Goal: Information Seeking & Learning: Learn about a topic

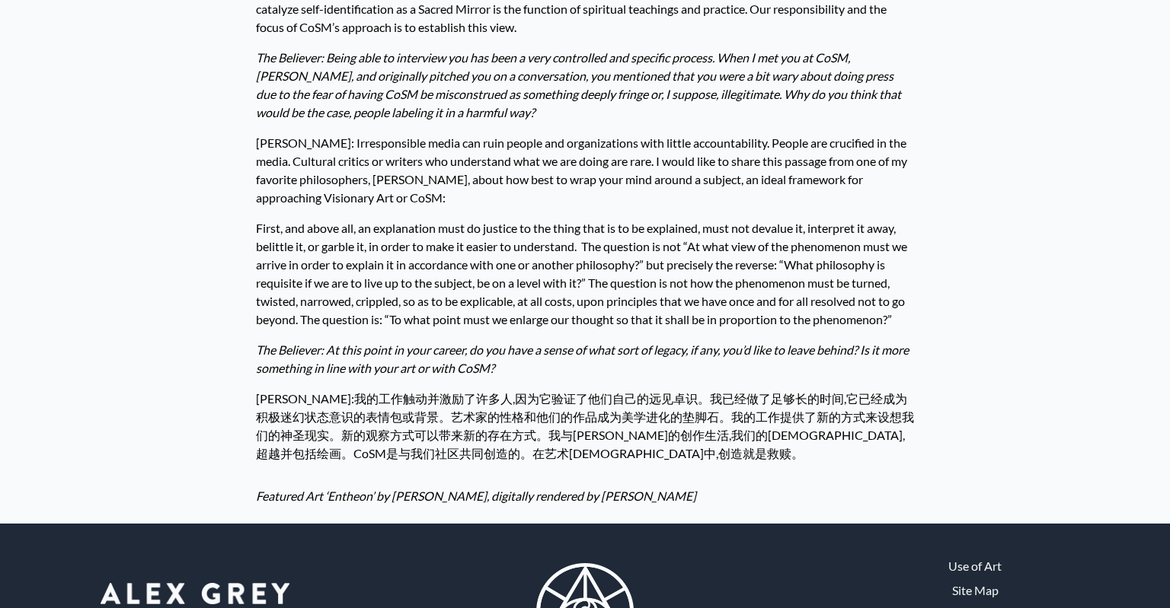
scroll to position [3237, 0]
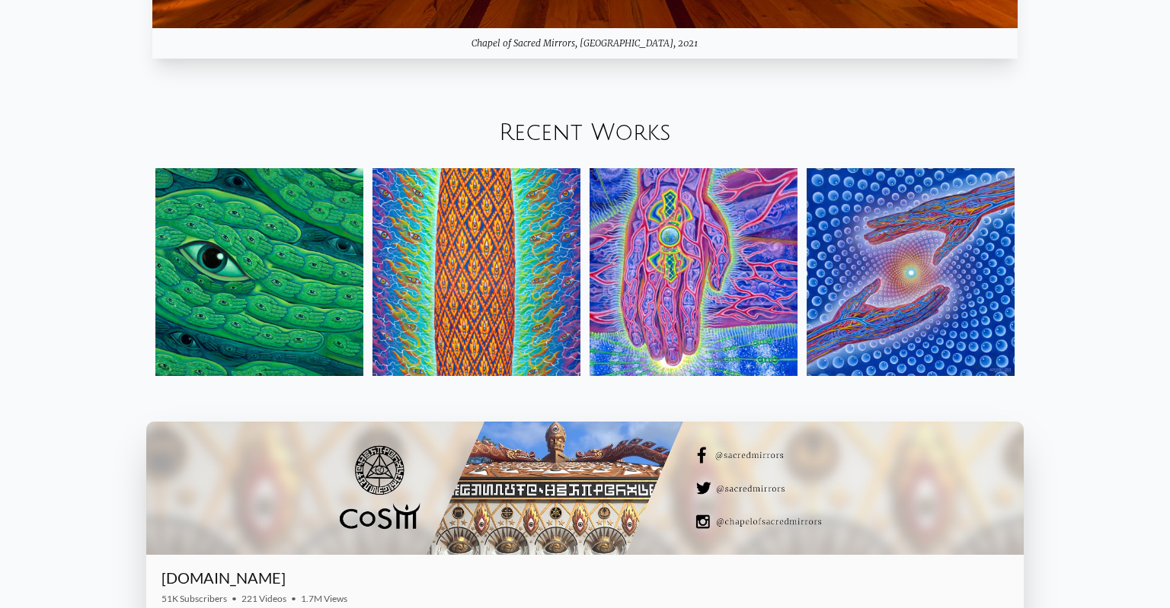
scroll to position [1870, 0]
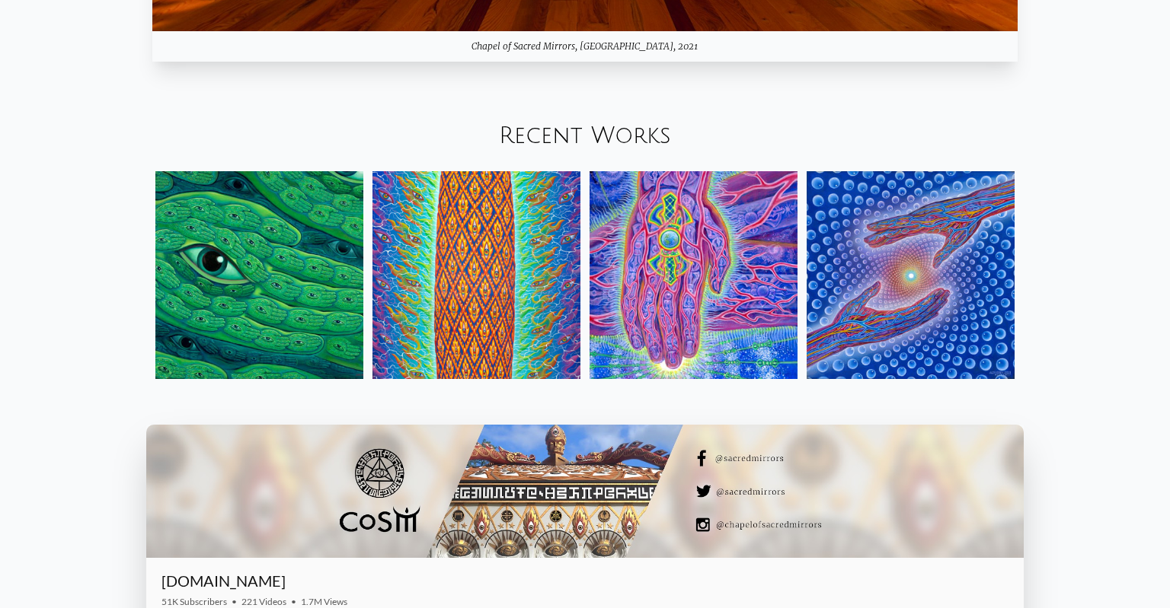
click at [896, 273] on img at bounding box center [910, 275] width 208 height 208
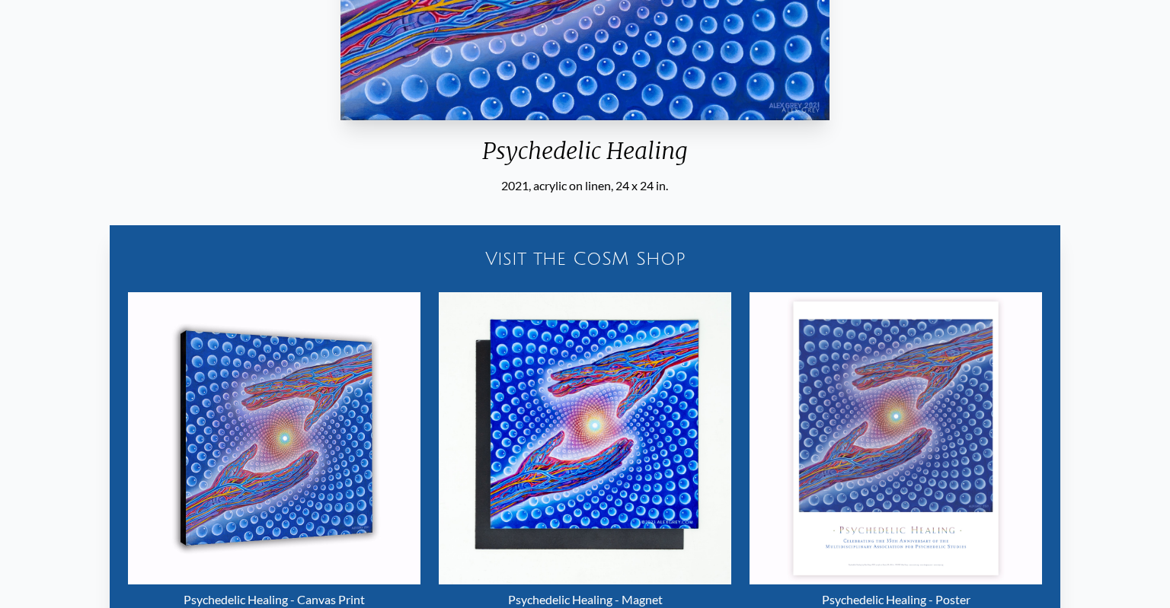
scroll to position [510, 0]
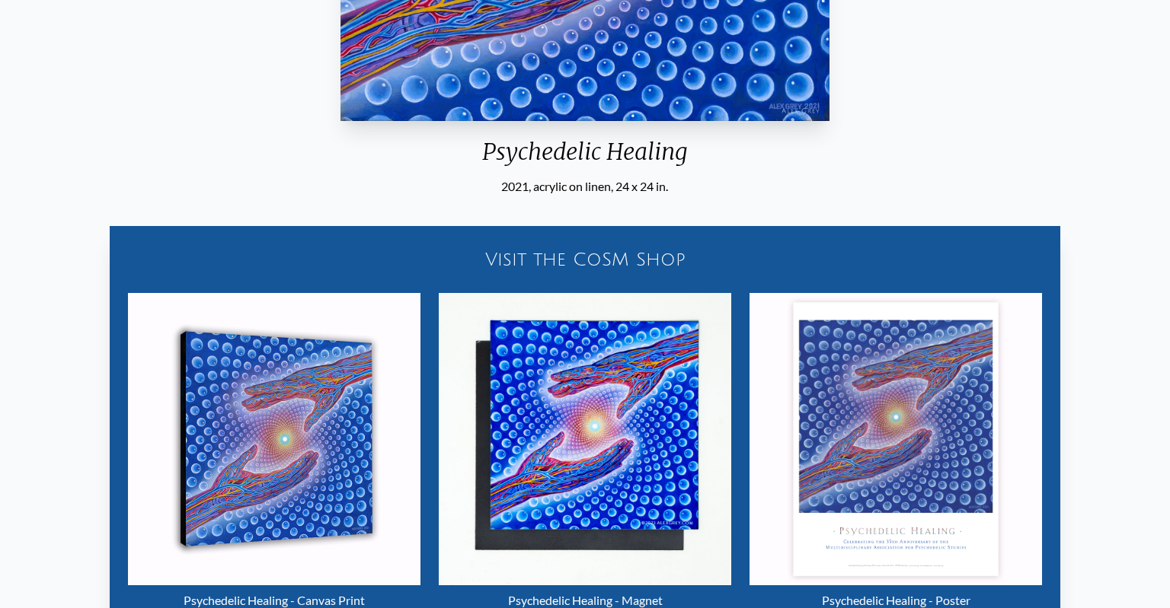
click at [595, 146] on div "Psychedelic Healing" at bounding box center [584, 158] width 500 height 40
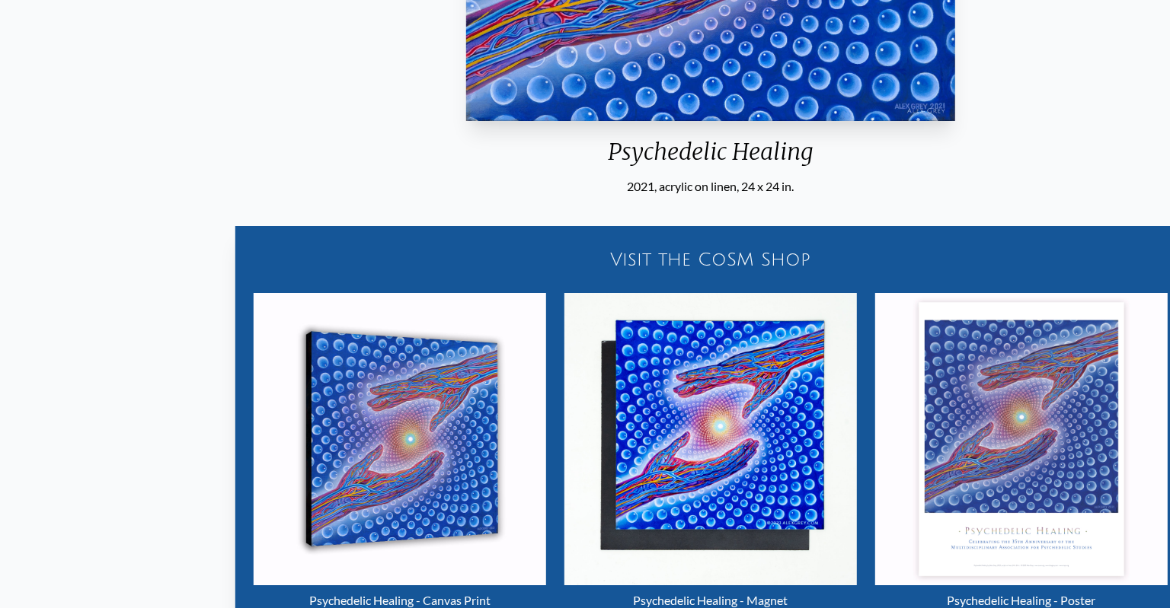
click at [608, 158] on div "Psychedelic Healing" at bounding box center [710, 158] width 500 height 40
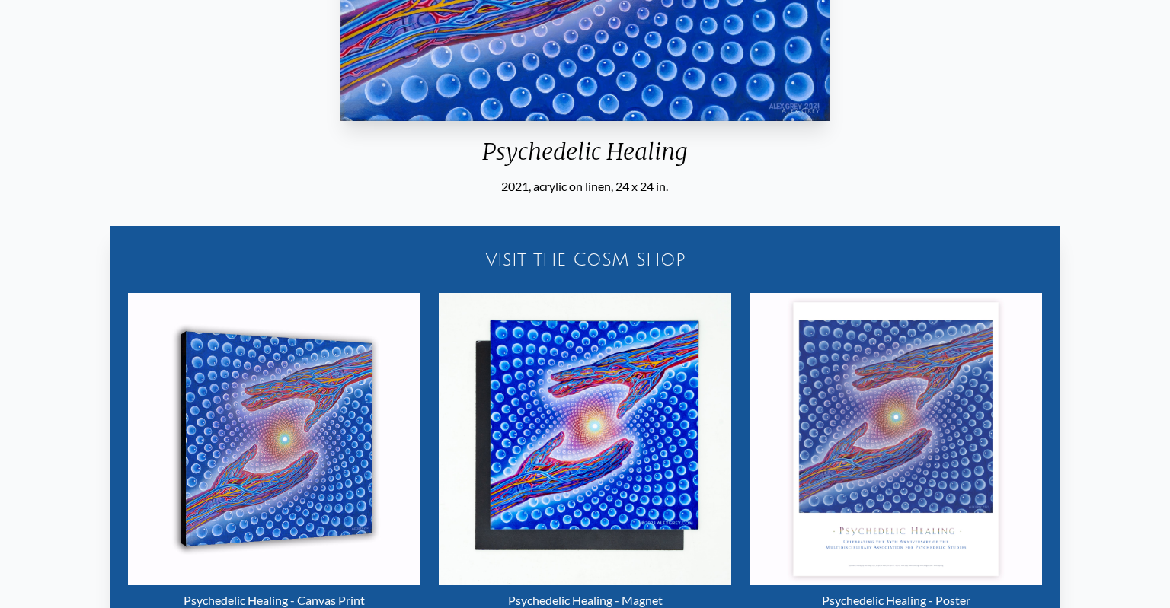
click at [1087, 181] on div "Psychedelic Healing 2021, acrylic on linen, 24 x 24 in. Visit the CoSM Shop Psy…" at bounding box center [584, 137] width 1145 height 1018
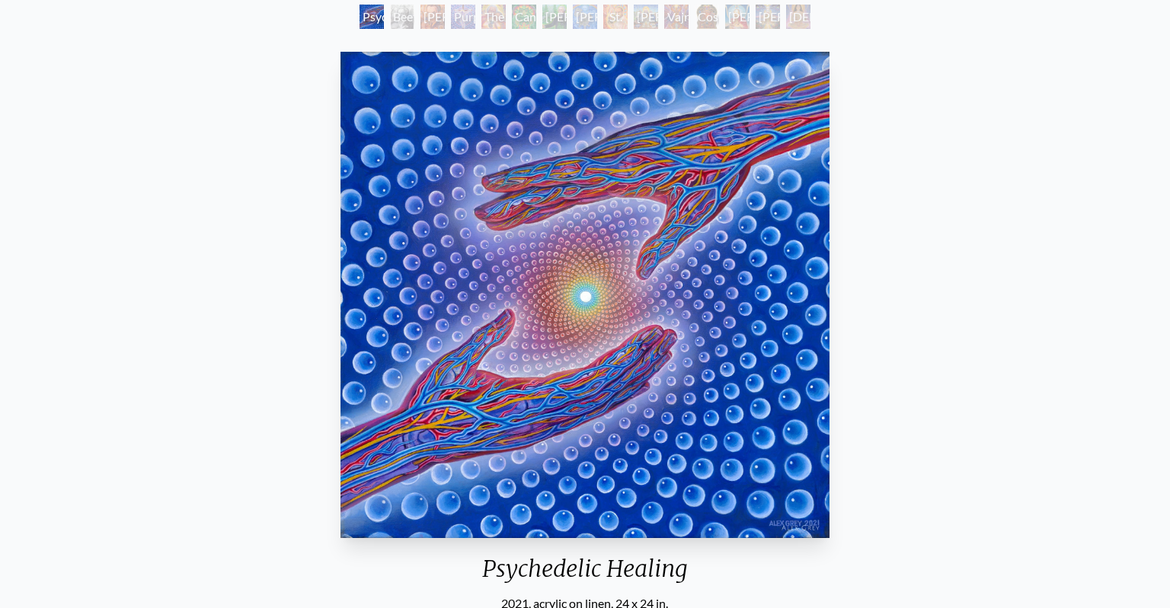
scroll to position [94, 0]
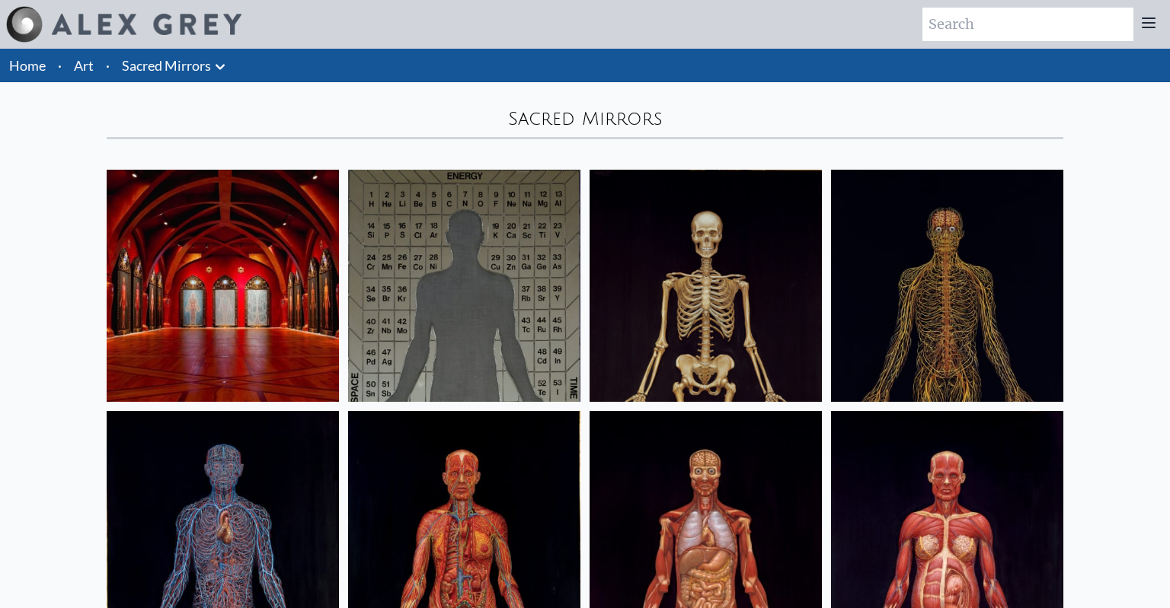
click at [531, 114] on div "Sacred Mirrors" at bounding box center [585, 119] width 956 height 24
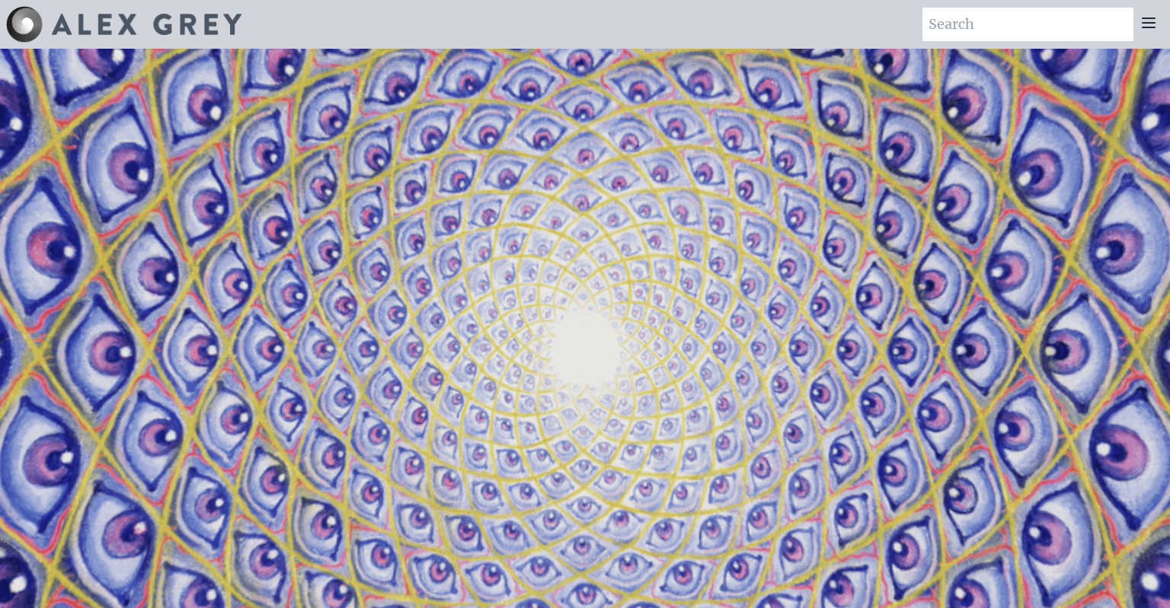
click at [979, 40] on input "search" at bounding box center [1027, 25] width 211 height 34
type input "reflection"
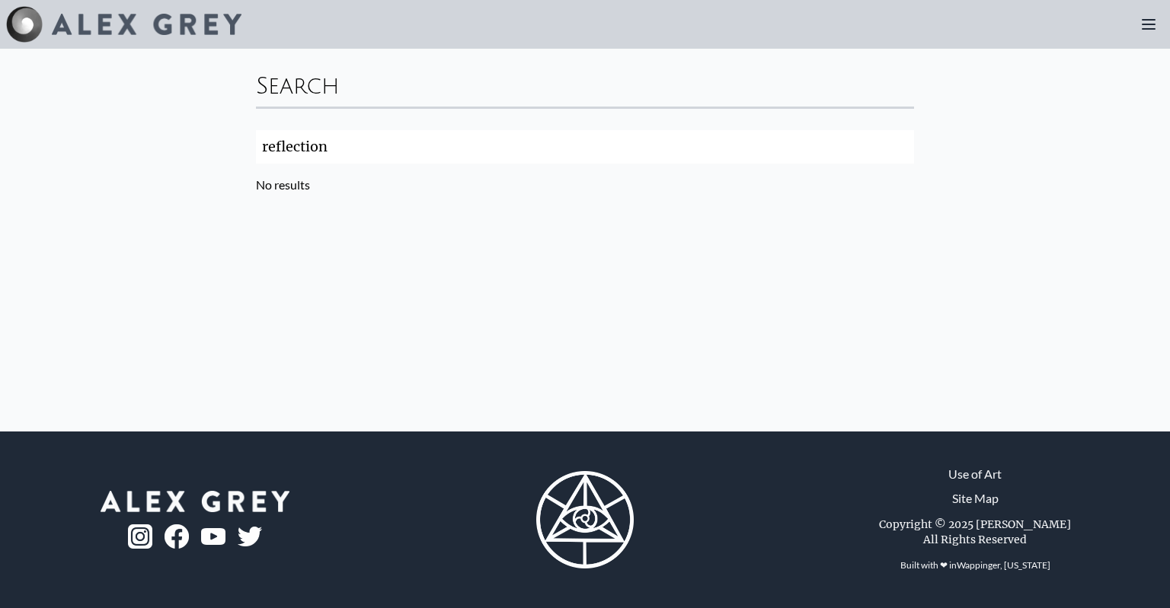
click at [352, 149] on input "reflection" at bounding box center [585, 147] width 658 height 34
type input "r"
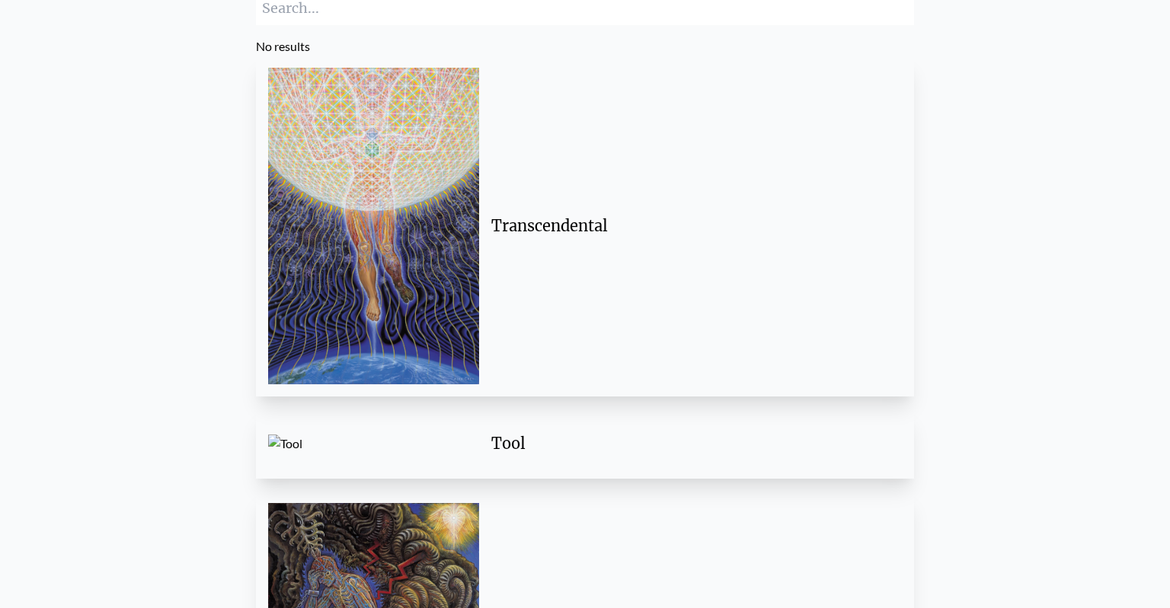
scroll to position [112, 0]
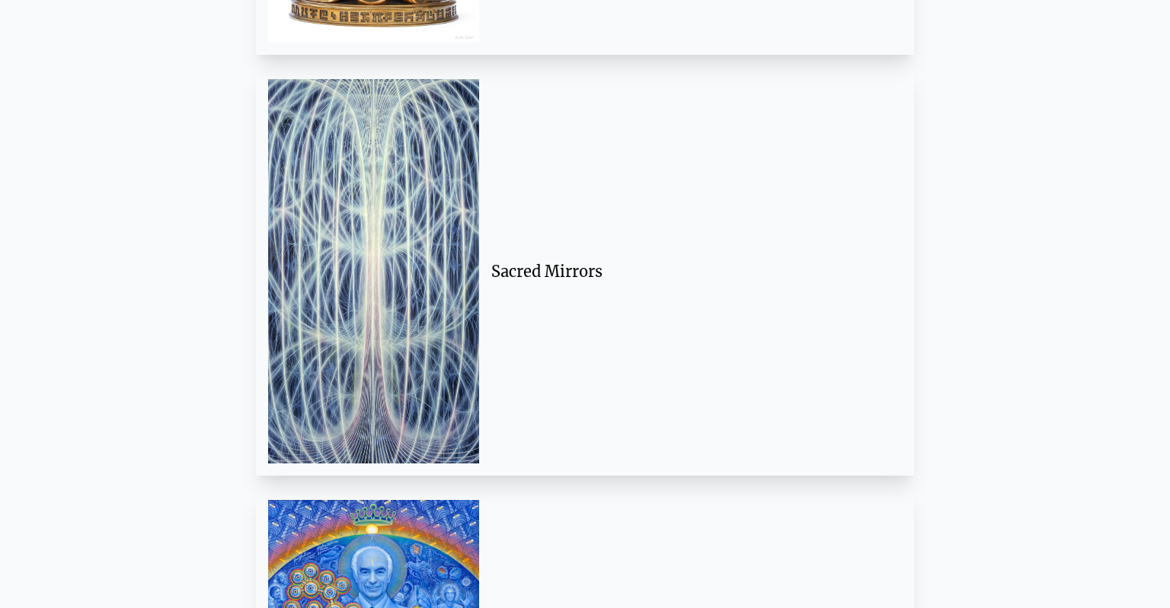
scroll to position [1486, 0]
click at [599, 228] on div "Sacred Mirrors" at bounding box center [585, 272] width 634 height 385
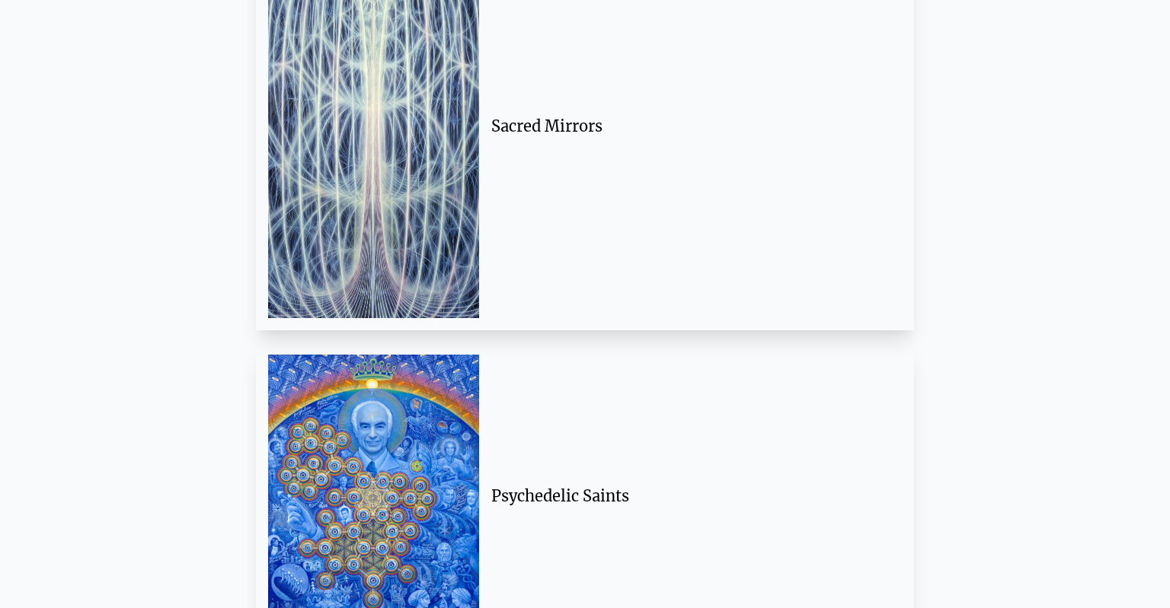
scroll to position [1795, 0]
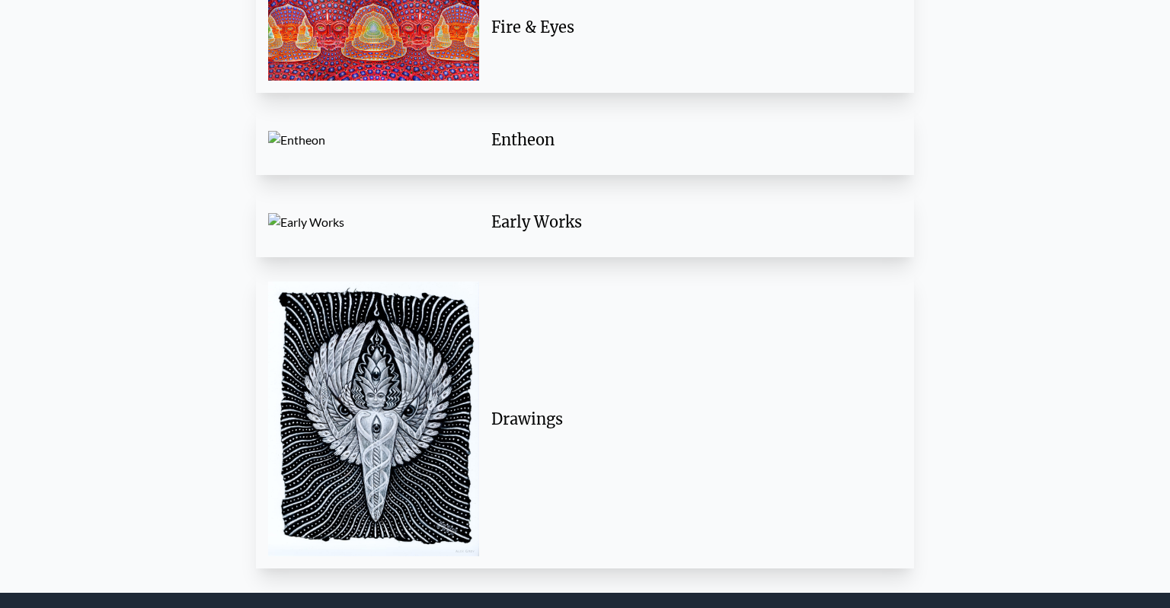
scroll to position [3989, 0]
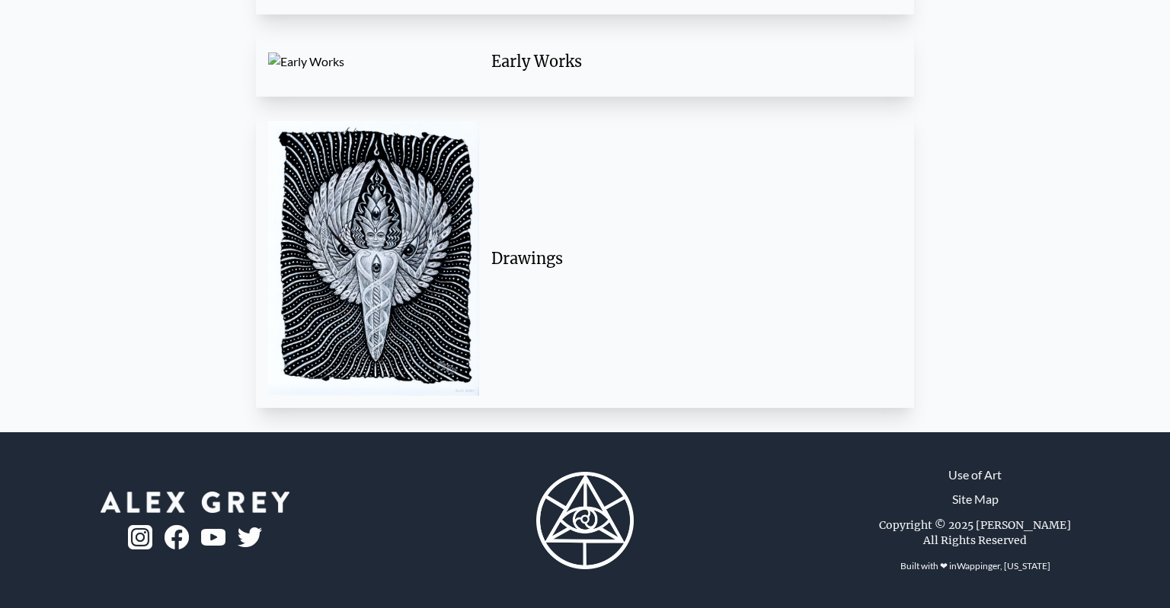
click at [656, 285] on div "Drawings" at bounding box center [585, 258] width 634 height 275
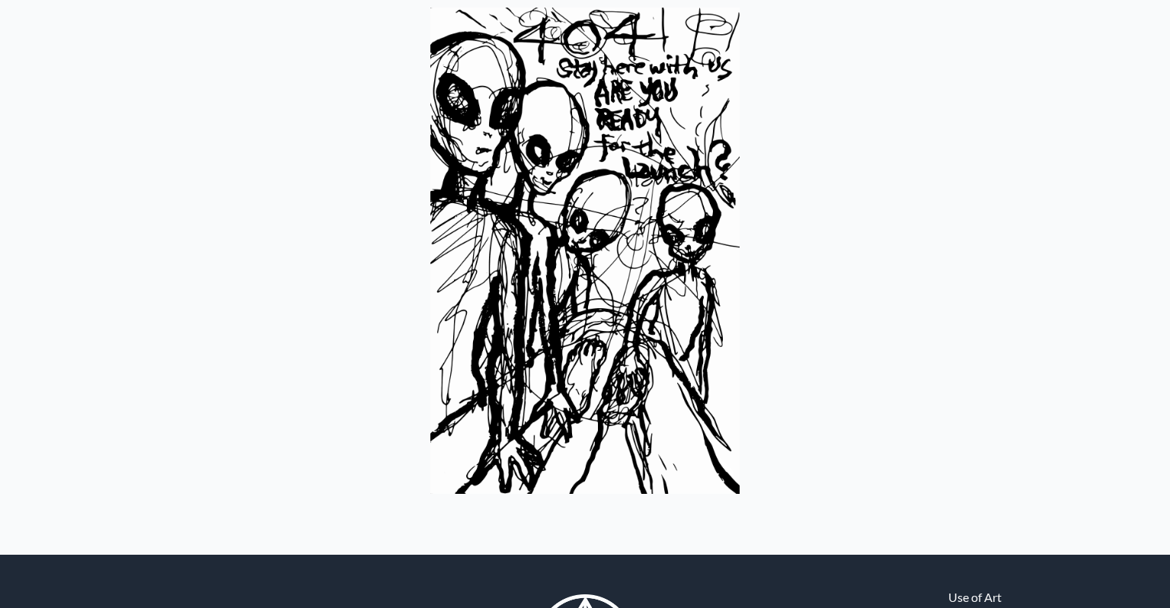
scroll to position [225, 0]
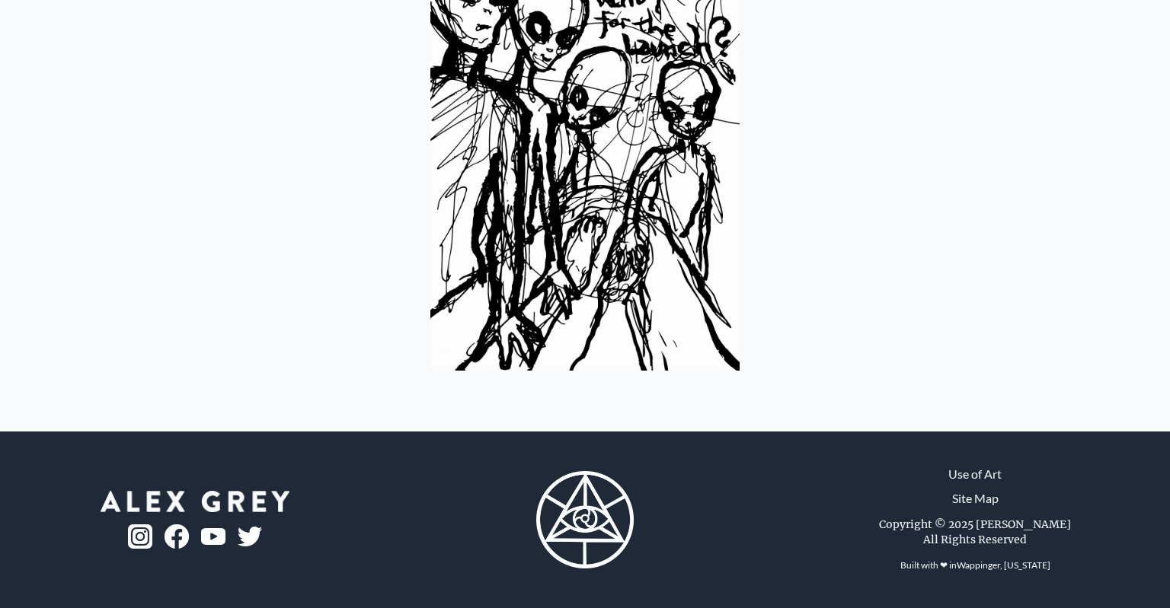
click at [589, 206] on img at bounding box center [584, 127] width 309 height 487
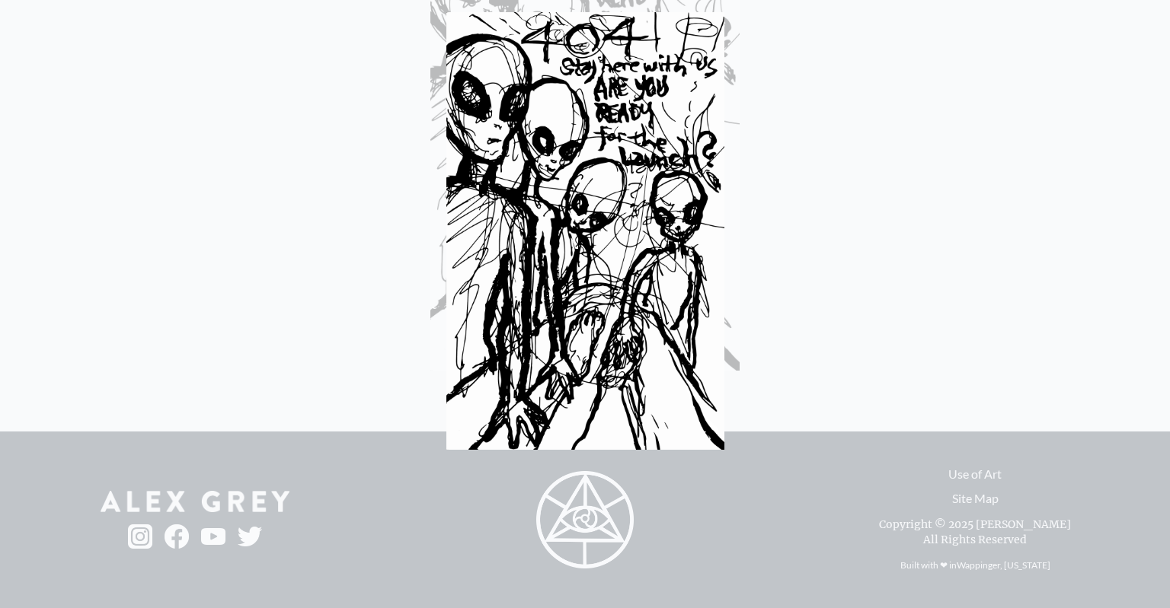
click at [592, 251] on img at bounding box center [585, 231] width 278 height 438
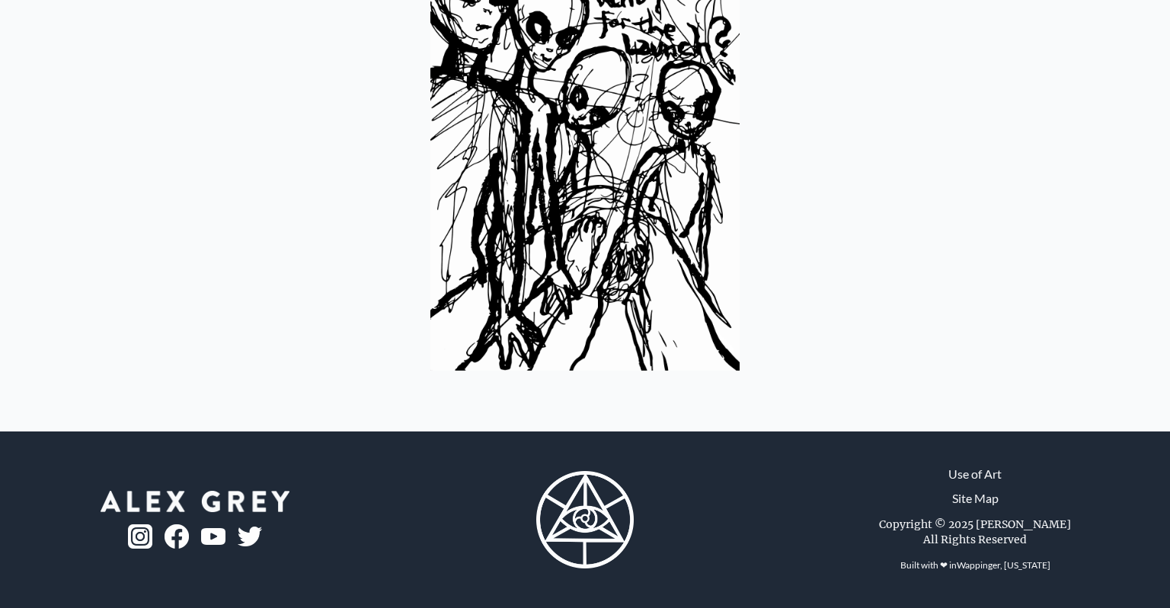
scroll to position [0, 0]
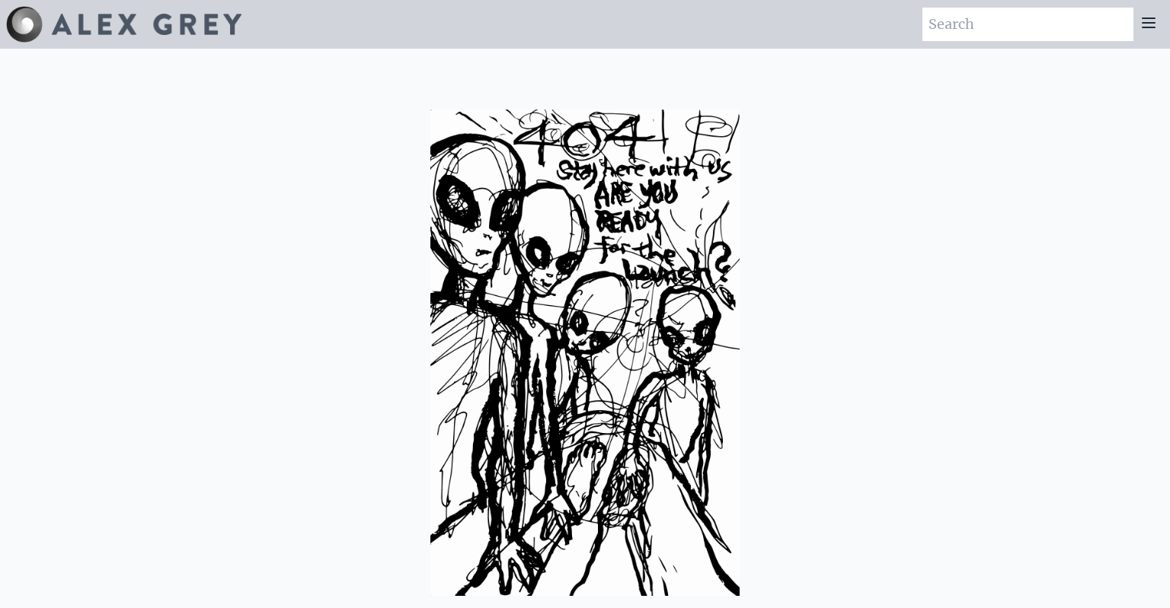
scroll to position [225, 0]
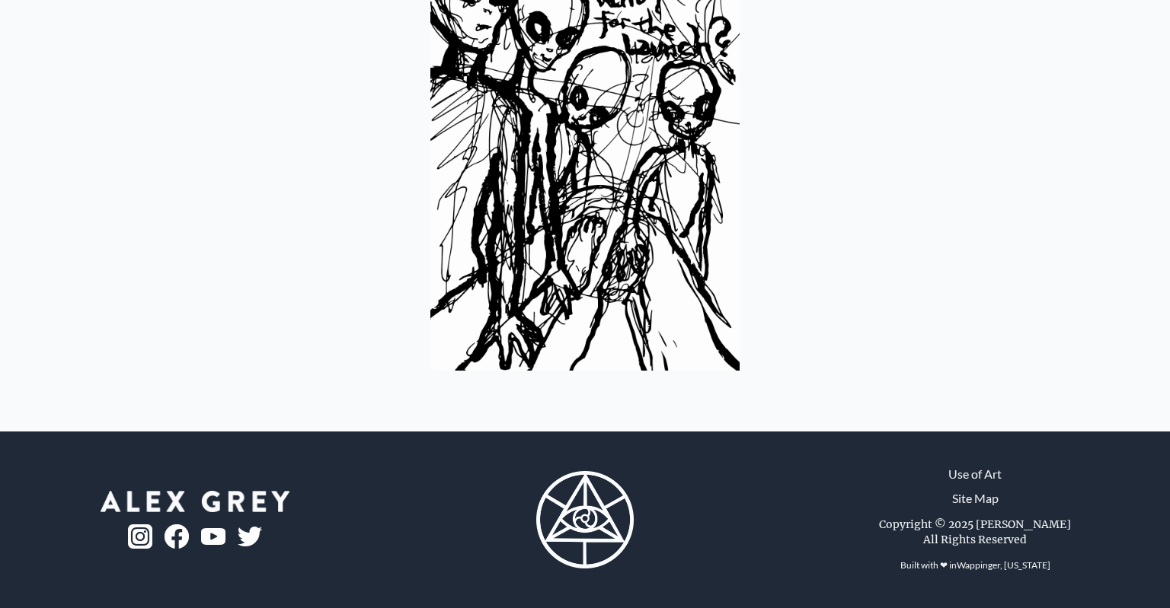
click at [580, 551] on img at bounding box center [584, 519] width 97 height 97
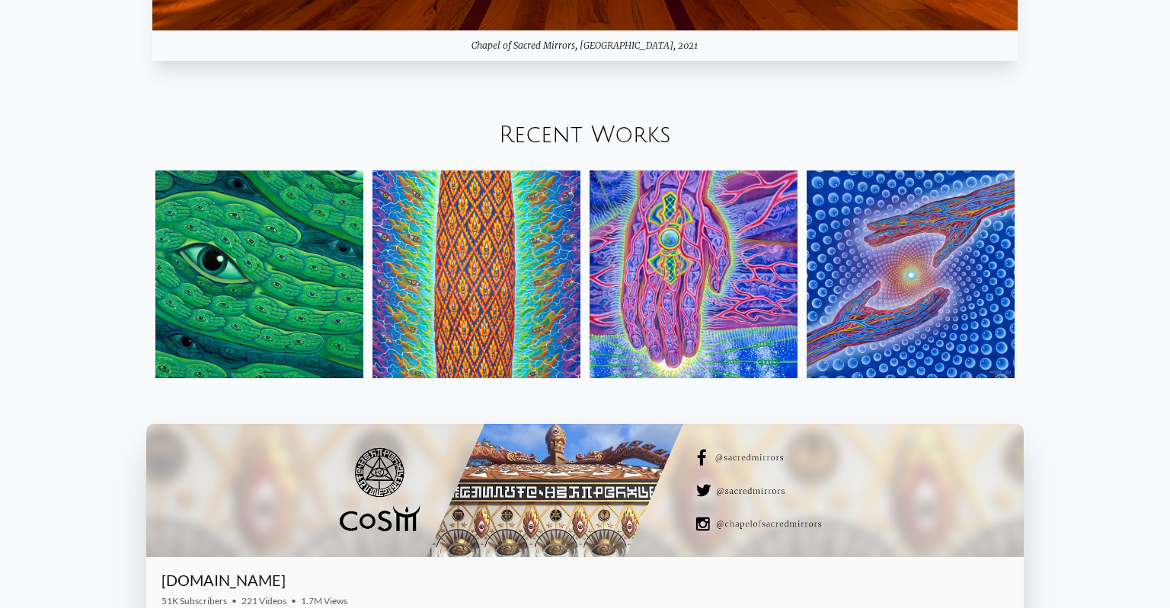
scroll to position [1872, 0]
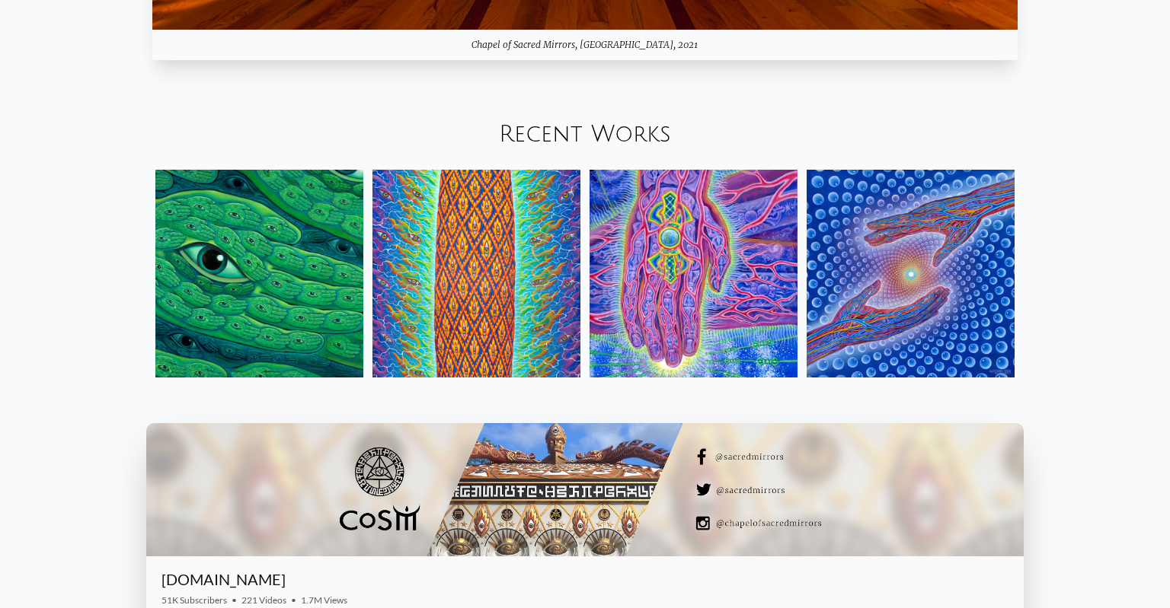
click at [871, 293] on img at bounding box center [910, 274] width 208 height 208
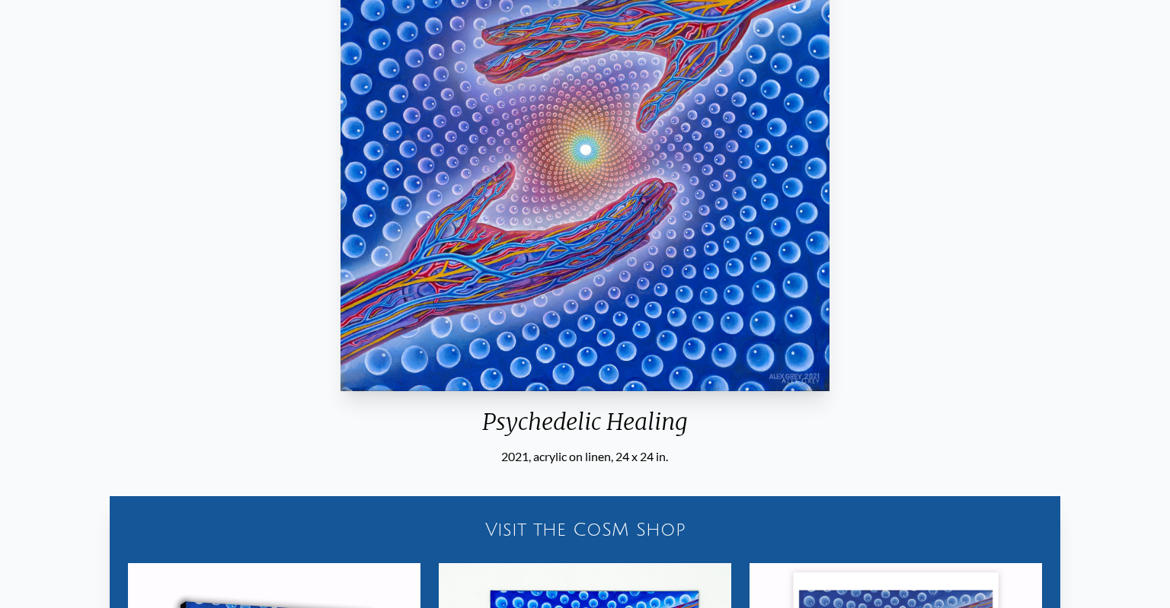
scroll to position [210, 0]
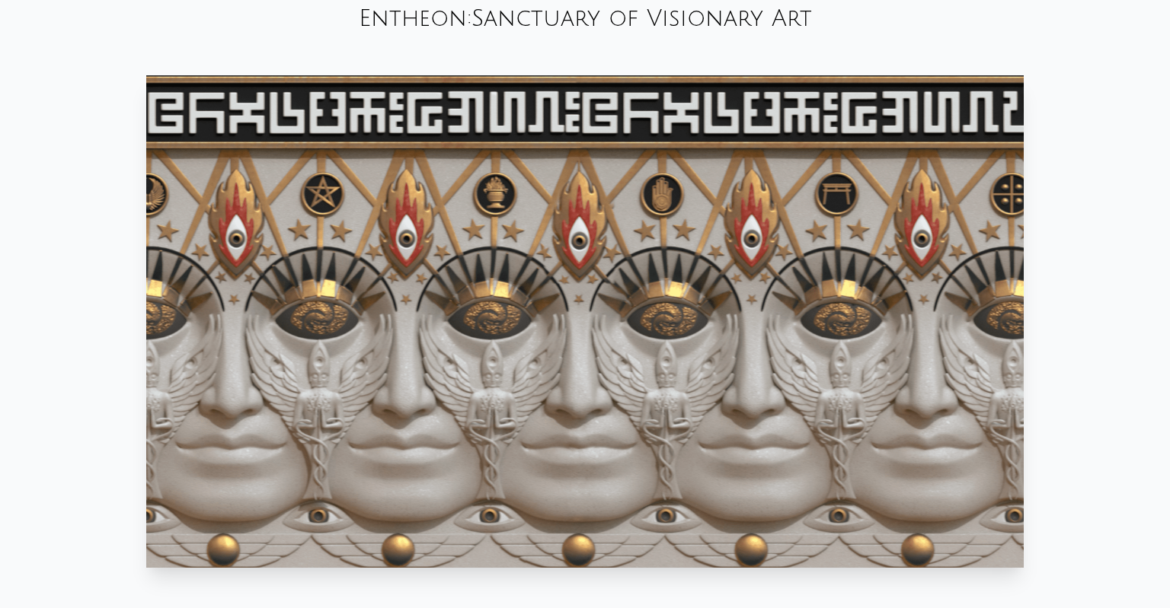
scroll to position [668, 0]
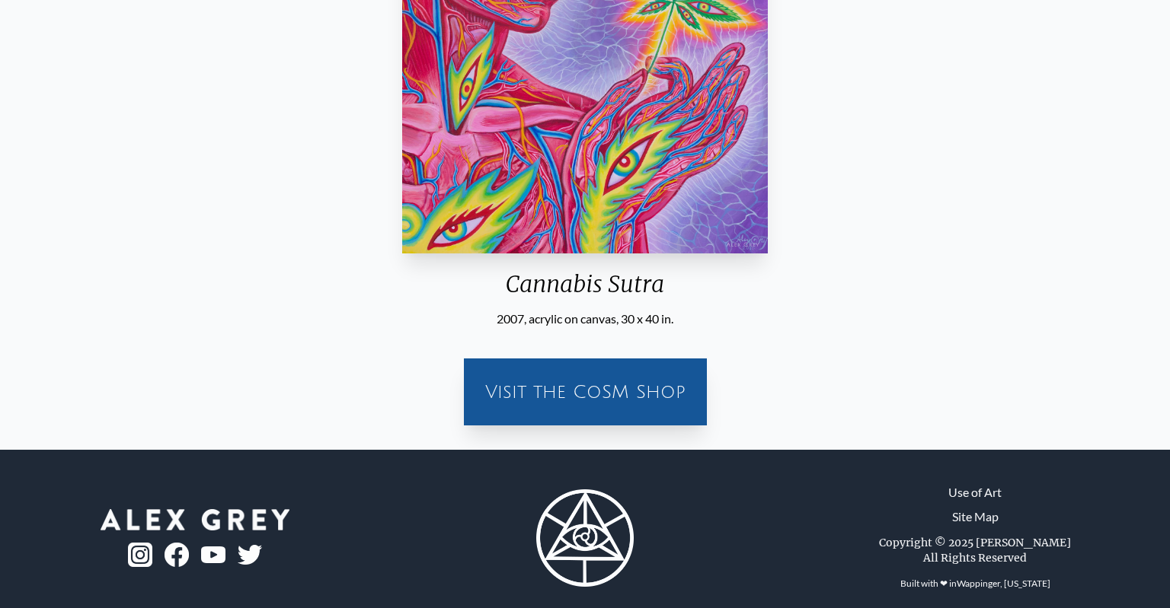
scroll to position [377, 0]
click at [547, 295] on div "Cannabis Sutra" at bounding box center [585, 291] width 378 height 40
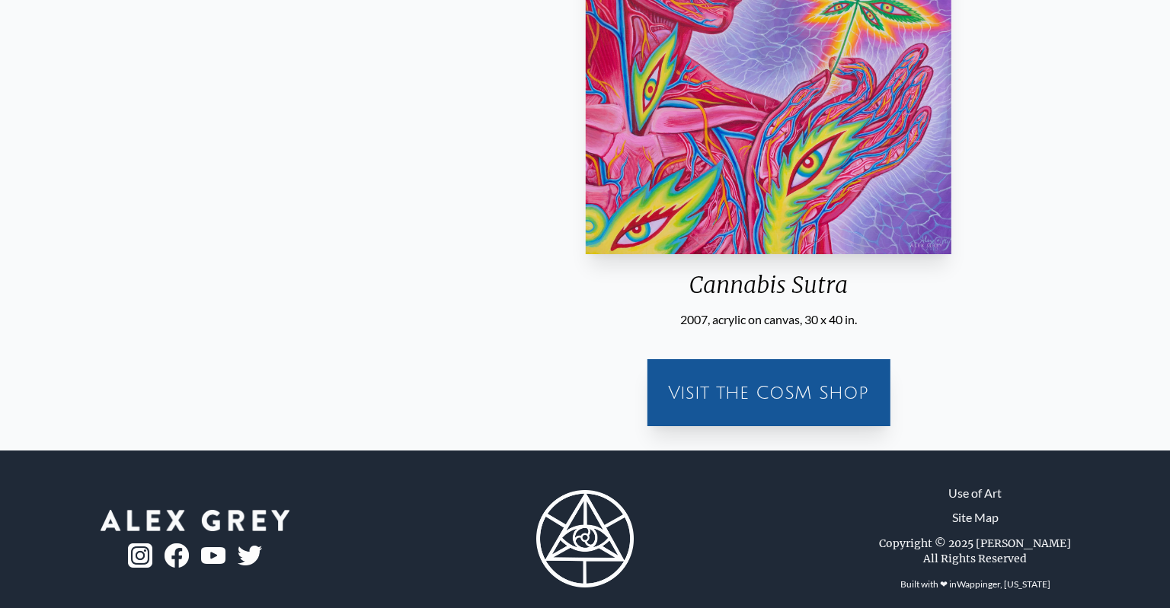
click at [579, 259] on div "Cannabis Sutra 2007, acrylic on canvas, 30 x 40 in." at bounding box center [768, 45] width 378 height 567
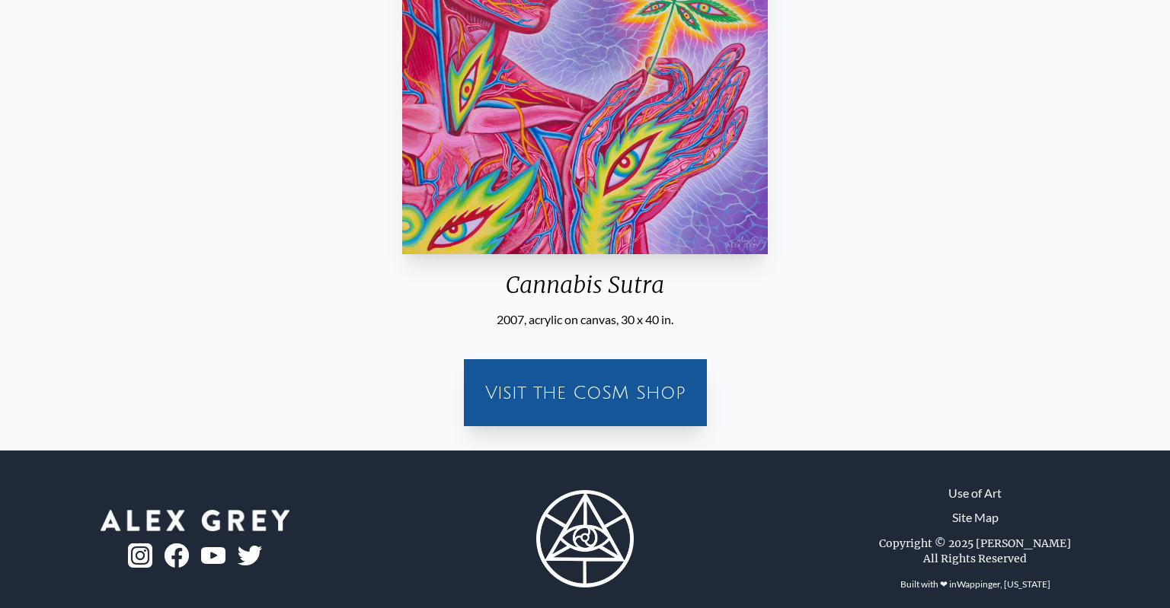
click at [129, 166] on div "Cannabis Sutra 2007, acrylic on canvas, 30 x 40 in. Visit the CoSM Shop" at bounding box center [584, 100] width 1145 height 677
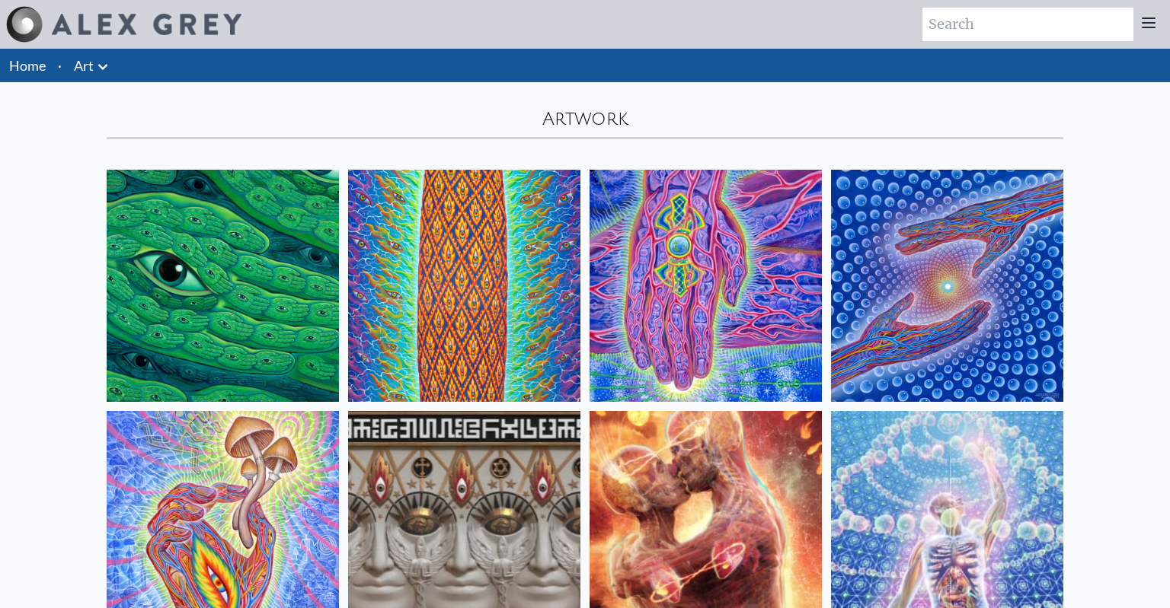
click at [105, 62] on icon at bounding box center [103, 67] width 18 height 18
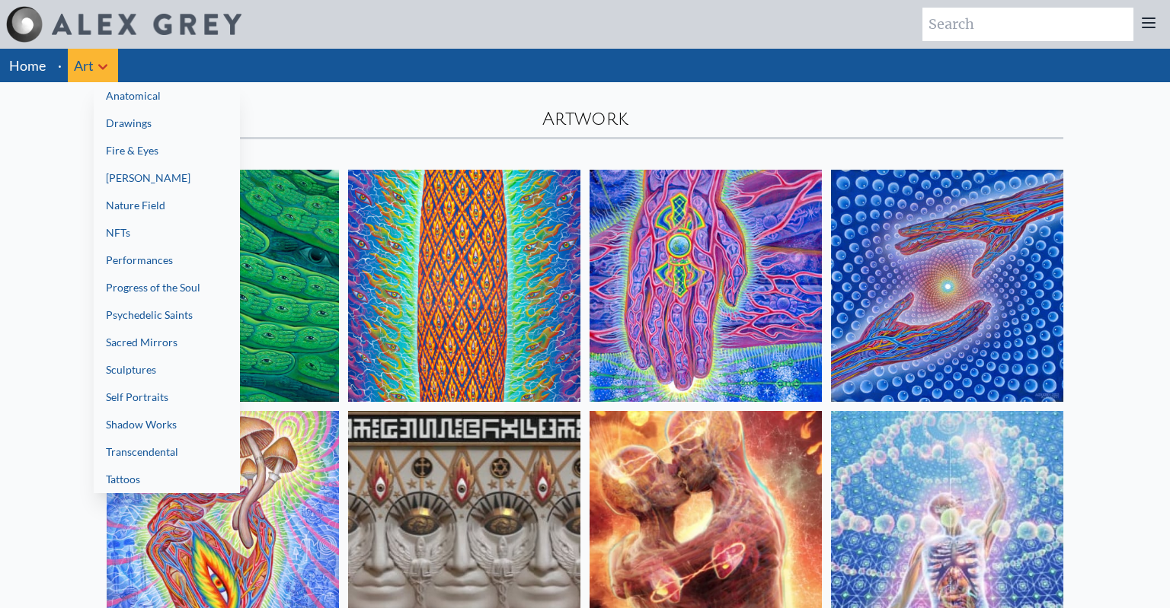
click at [200, 429] on link "Shadow Works" at bounding box center [167, 424] width 146 height 27
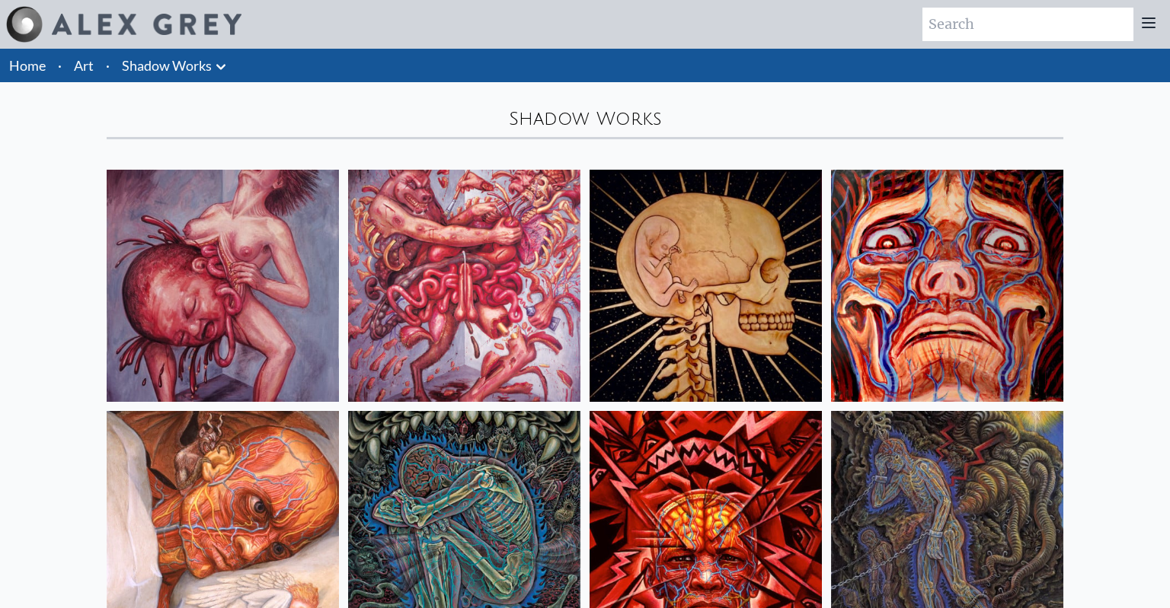
click at [196, 79] on li "Shadow Works Anatomical Drawings" at bounding box center [176, 66] width 120 height 34
click at [200, 72] on link "Shadow Works" at bounding box center [167, 65] width 90 height 21
click at [205, 73] on link "Shadow Works" at bounding box center [167, 65] width 90 height 21
click at [108, 59] on li "·" at bounding box center [108, 66] width 16 height 34
click at [88, 63] on link "Art" at bounding box center [84, 65] width 20 height 21
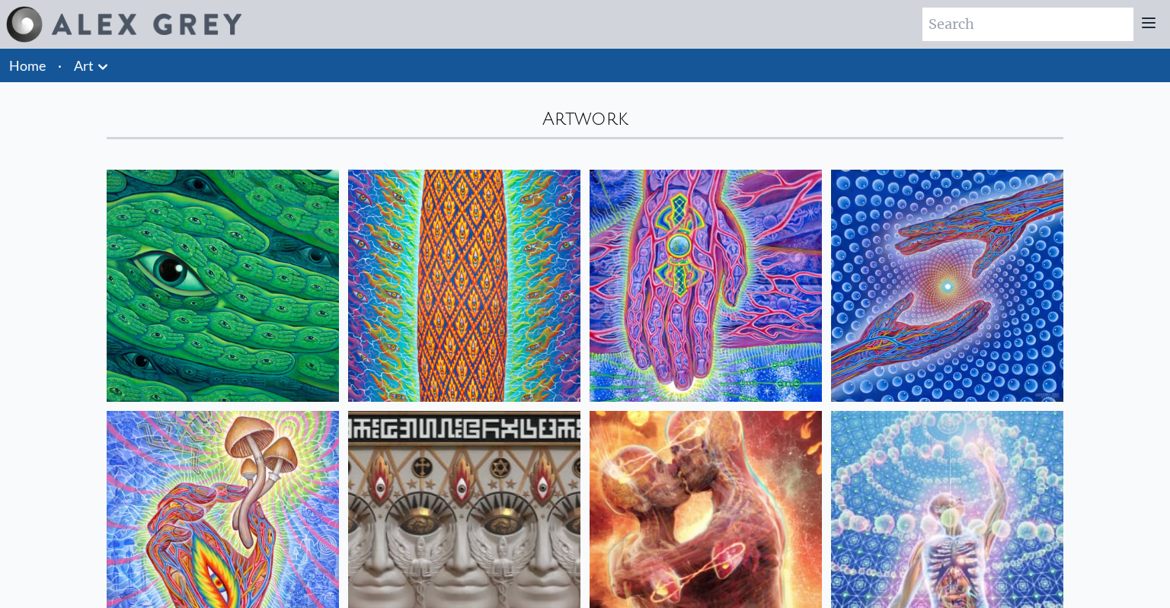
click at [104, 65] on icon at bounding box center [103, 67] width 18 height 18
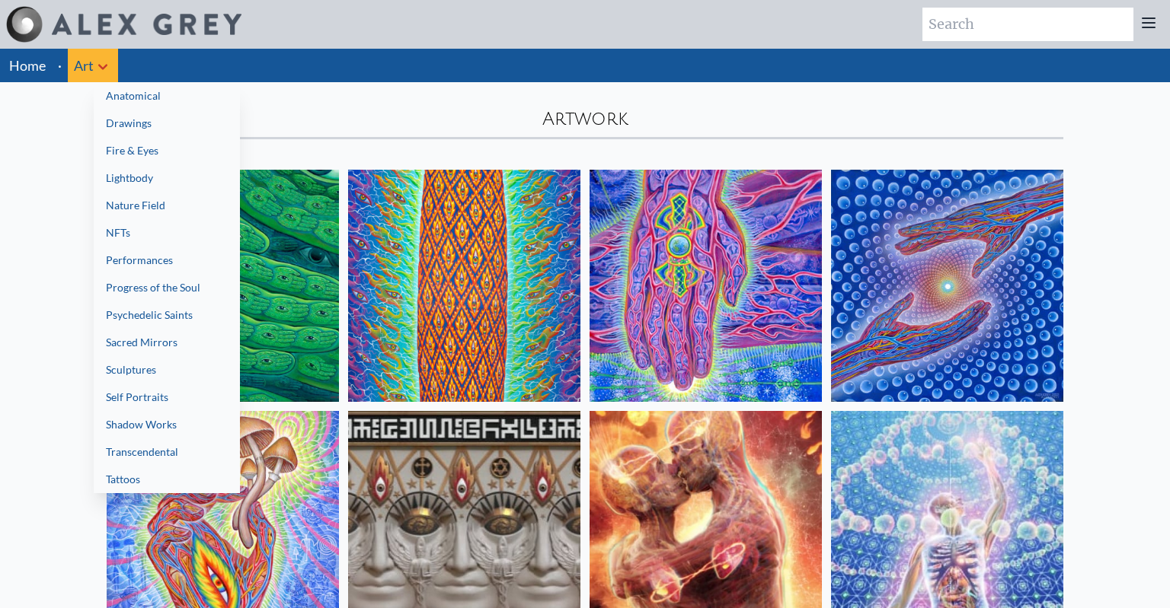
click at [166, 141] on link "Fire & Eyes" at bounding box center [167, 150] width 146 height 27
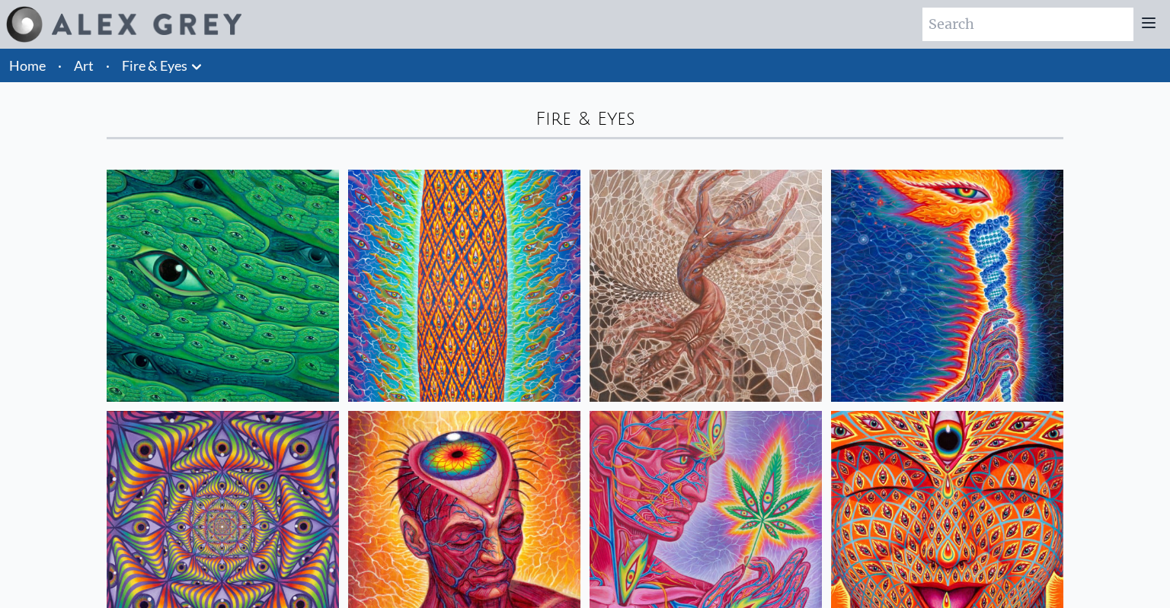
click at [97, 72] on li "Art" at bounding box center [84, 66] width 32 height 34
click at [96, 73] on li "Art" at bounding box center [84, 66] width 32 height 34
click at [83, 73] on link "Art" at bounding box center [84, 65] width 20 height 21
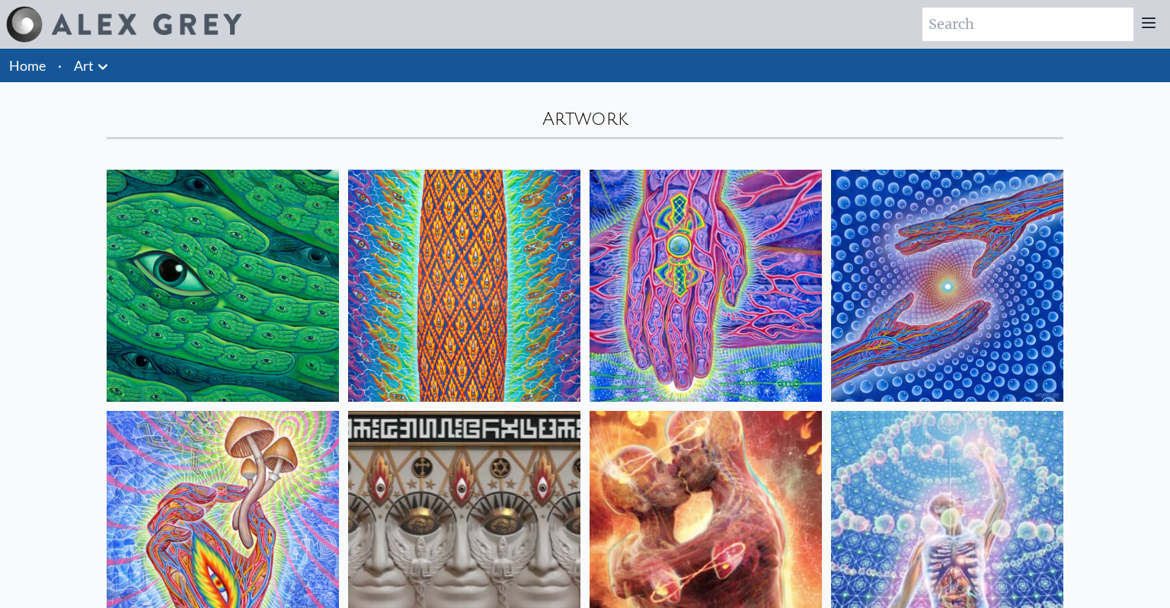
click at [85, 63] on link "Art" at bounding box center [84, 65] width 20 height 21
click at [105, 65] on icon at bounding box center [103, 67] width 18 height 18
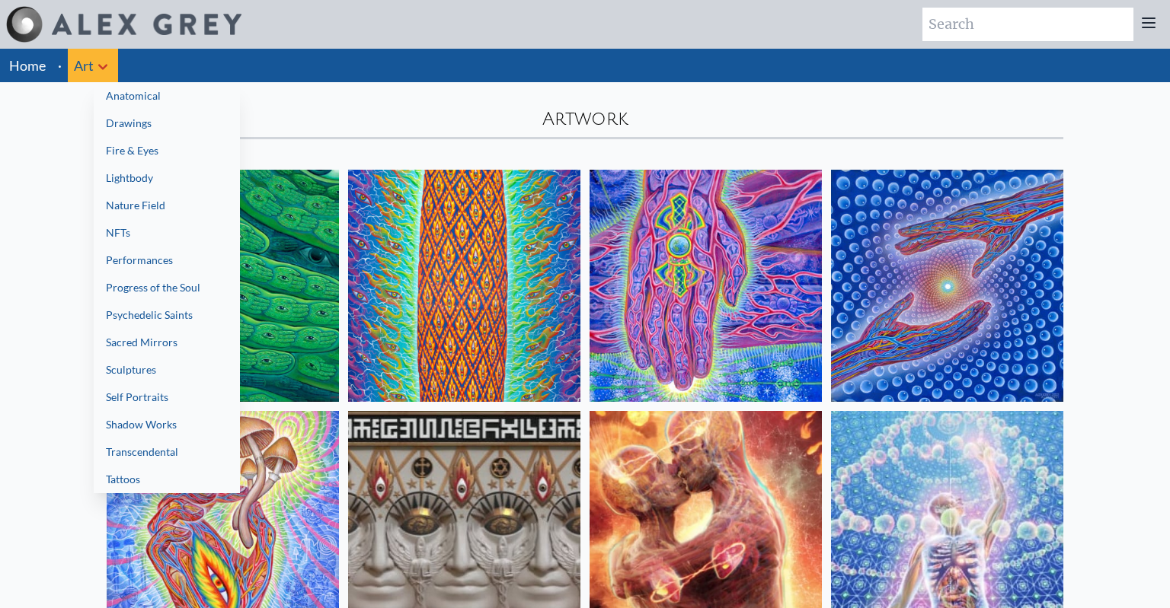
click at [166, 177] on link "[PERSON_NAME]" at bounding box center [167, 177] width 146 height 27
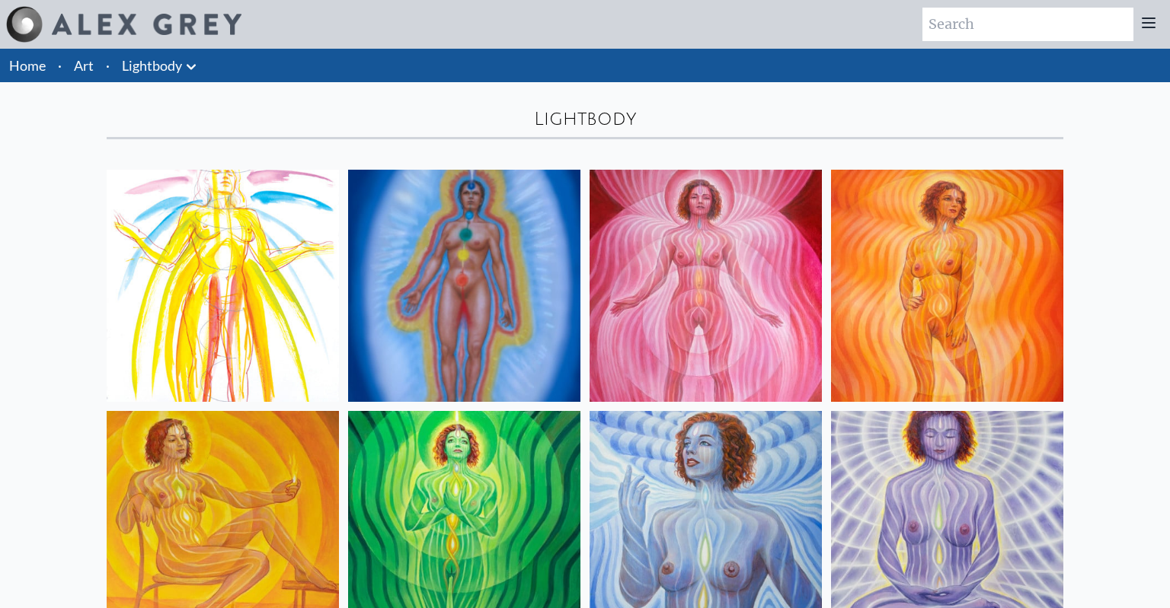
click at [94, 72] on li "Art" at bounding box center [84, 66] width 32 height 34
click at [85, 62] on link "Art" at bounding box center [84, 65] width 20 height 21
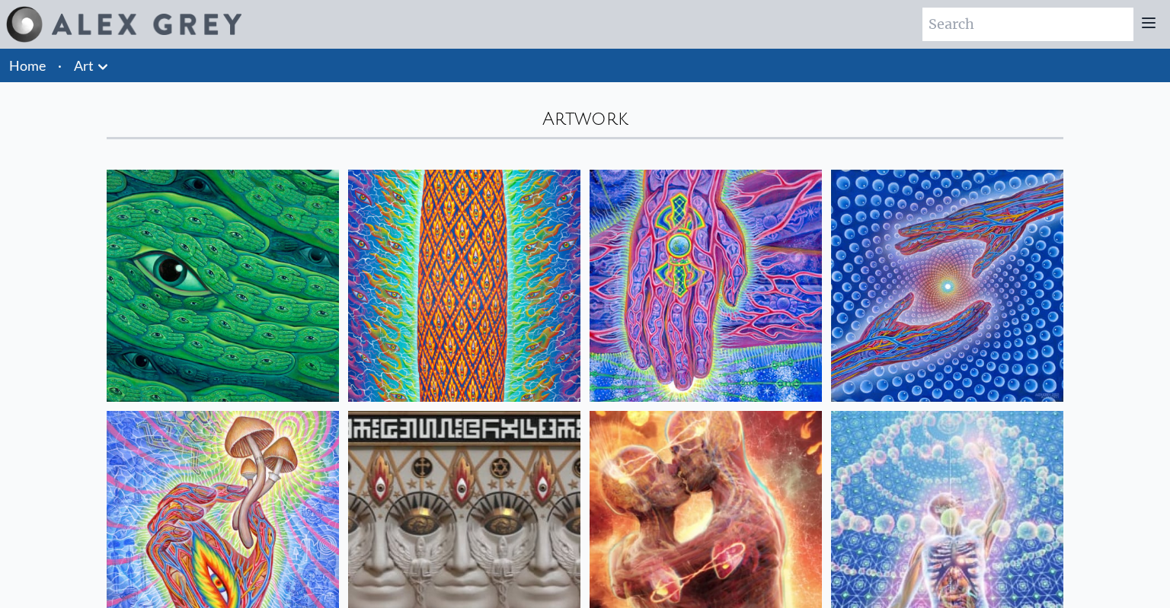
click at [85, 62] on link "Art" at bounding box center [84, 65] width 20 height 21
click at [101, 62] on icon at bounding box center [103, 67] width 18 height 18
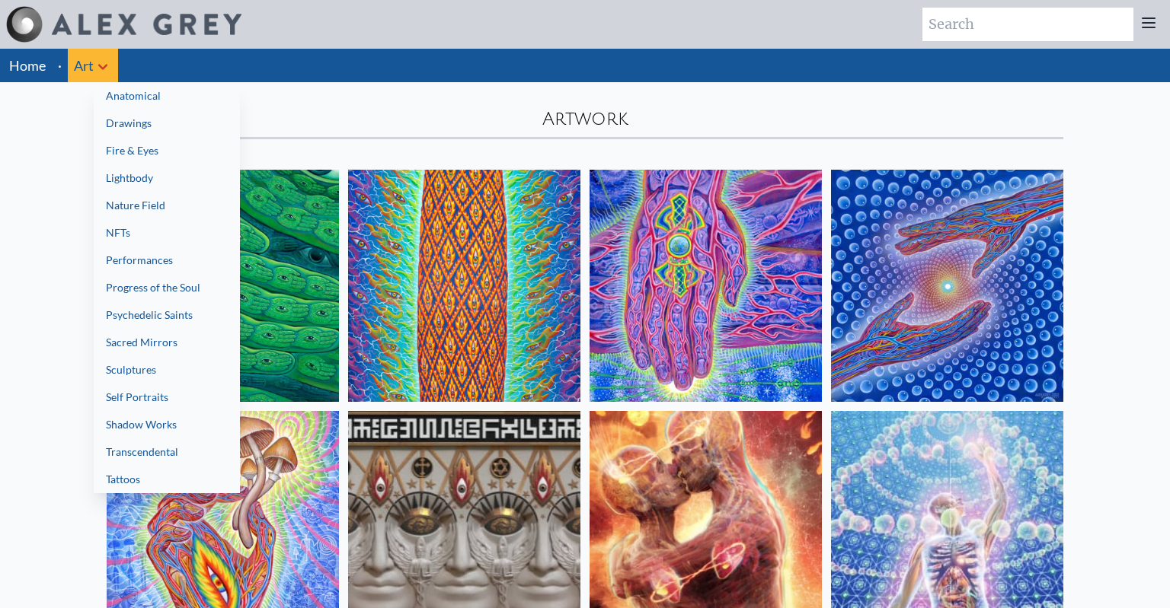
click at [200, 345] on link "Sacred Mirrors" at bounding box center [167, 342] width 146 height 27
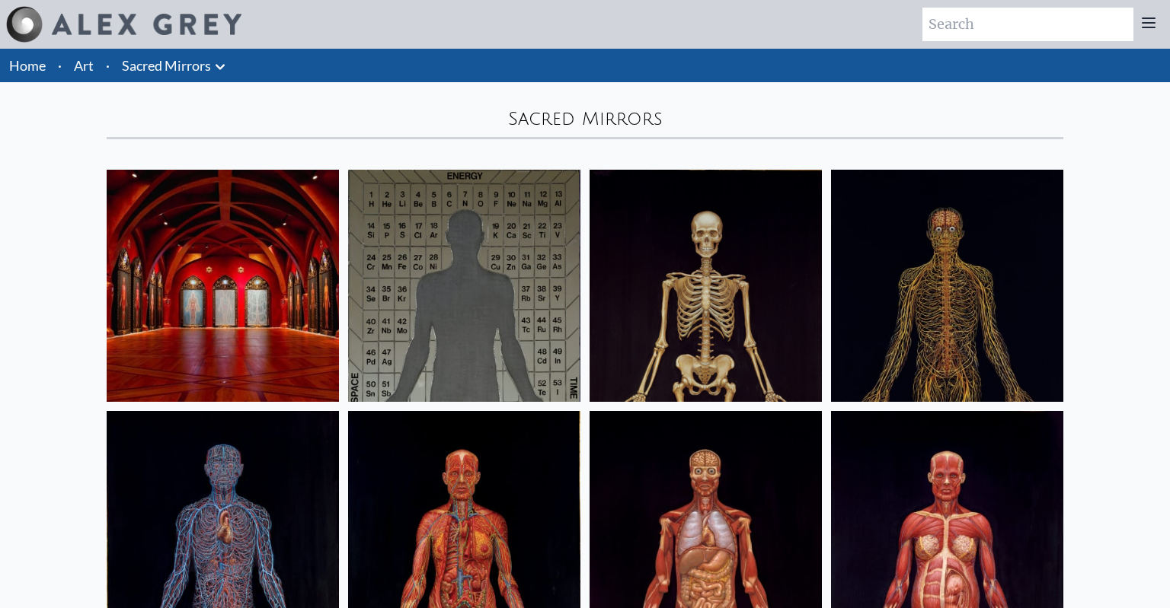
click at [102, 61] on li "·" at bounding box center [108, 66] width 16 height 34
click at [88, 65] on link "Art" at bounding box center [84, 65] width 20 height 21
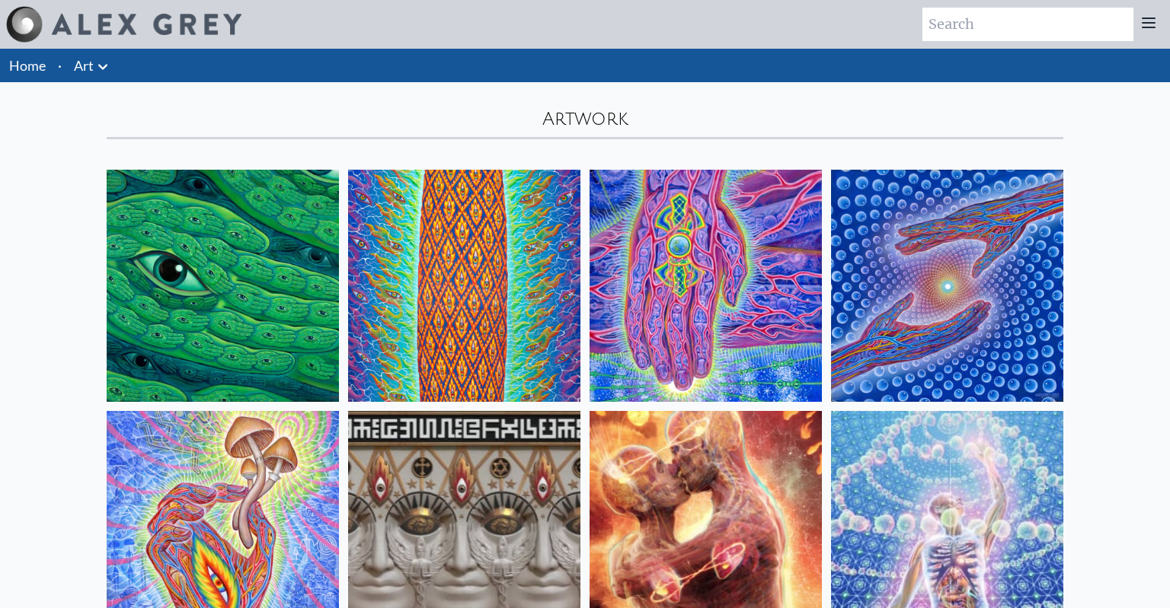
click at [81, 67] on link "Art" at bounding box center [84, 65] width 20 height 21
click at [102, 69] on icon at bounding box center [103, 67] width 18 height 18
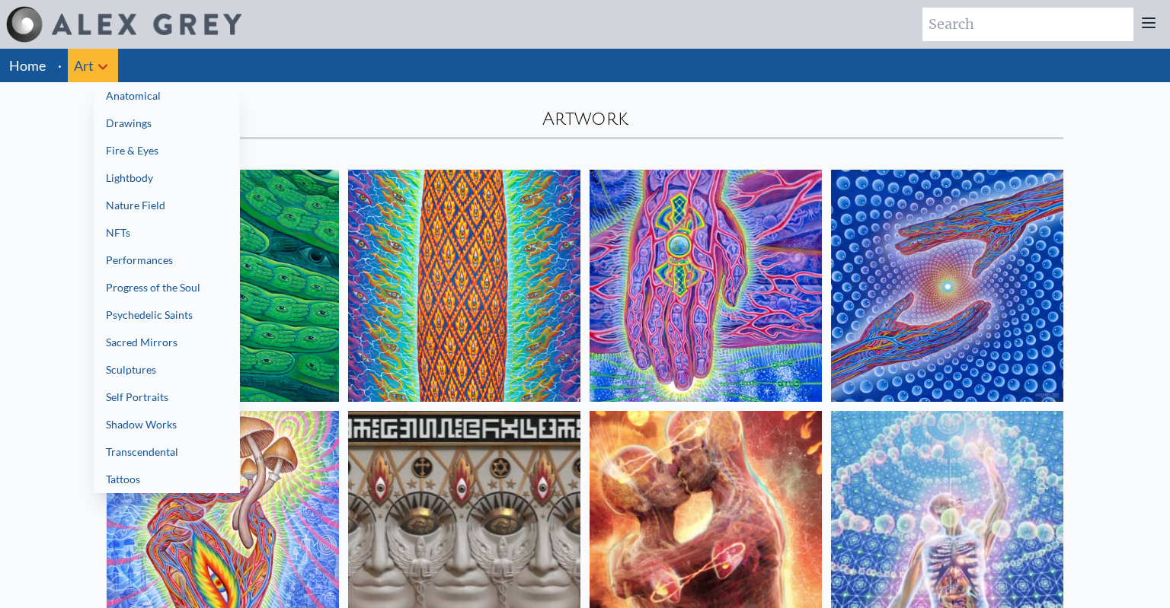
click at [26, 159] on div at bounding box center [585, 304] width 1170 height 608
